Goal: Navigation & Orientation: Find specific page/section

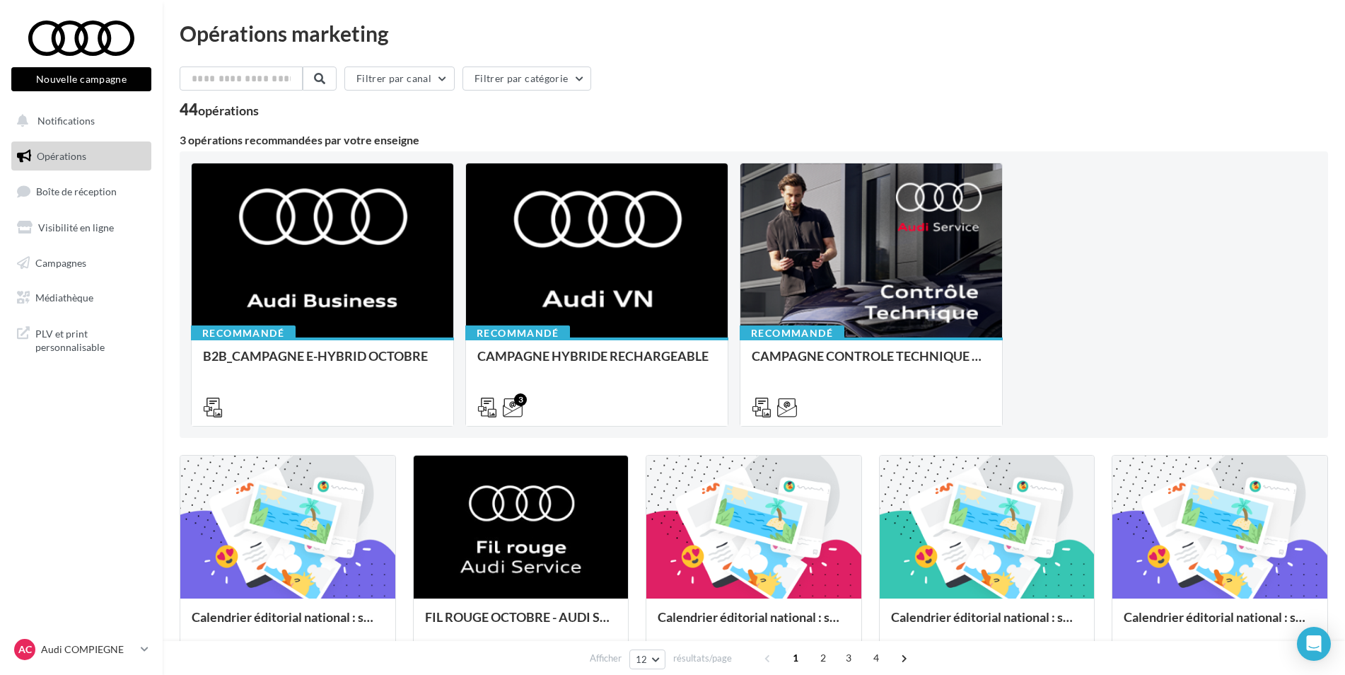
click at [896, 82] on div "Filtrer par canal Filtrer par catégorie" at bounding box center [754, 81] width 1149 height 30
click at [76, 190] on span "Boîte de réception" at bounding box center [76, 191] width 81 height 12
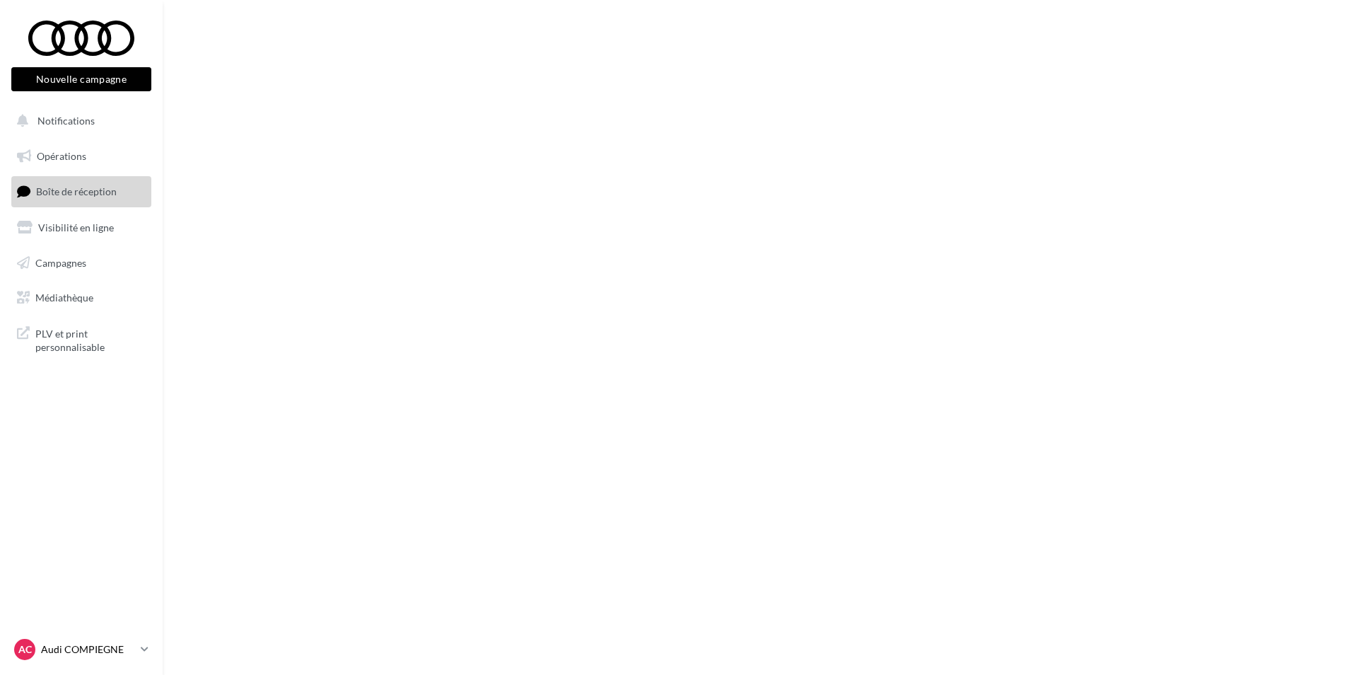
click at [130, 645] on p "Audi COMPIEGNE" at bounding box center [88, 649] width 94 height 14
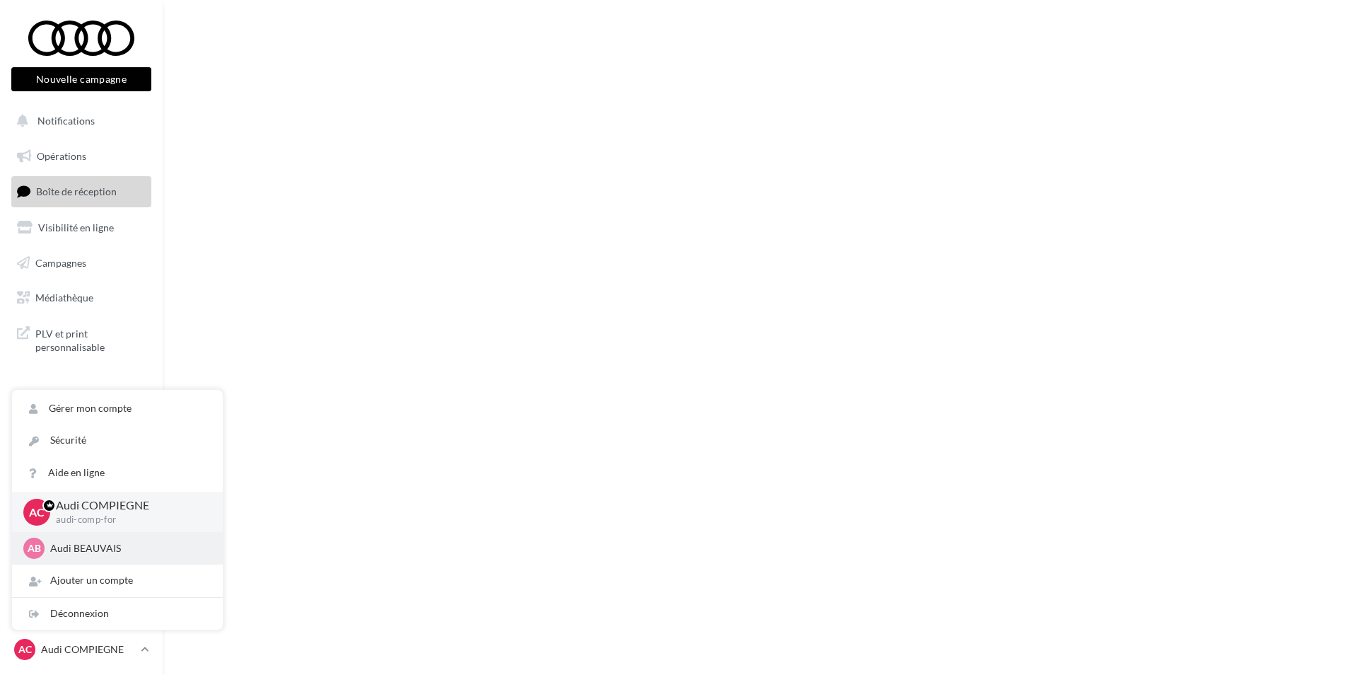
click at [102, 555] on p "Audi BEAUVAIS" at bounding box center [128, 548] width 156 height 14
